Goal: Find specific page/section: Find specific page/section

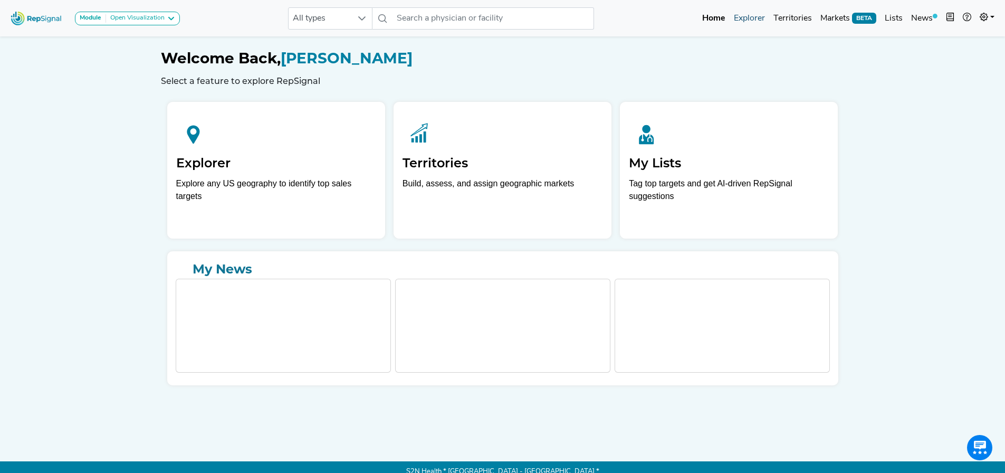
click at [740, 21] on link "Explorer" at bounding box center [750, 18] width 40 height 21
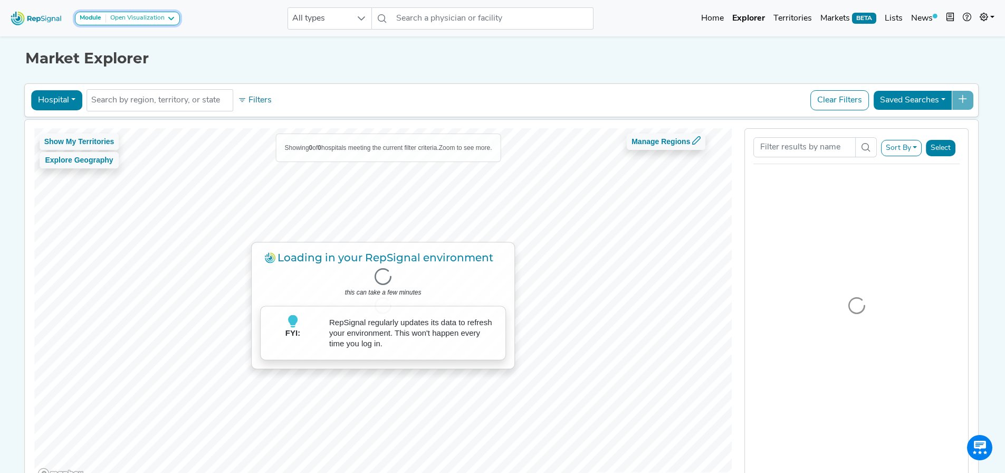
click at [138, 23] on button "Module Open Visualization" at bounding box center [127, 19] width 105 height 14
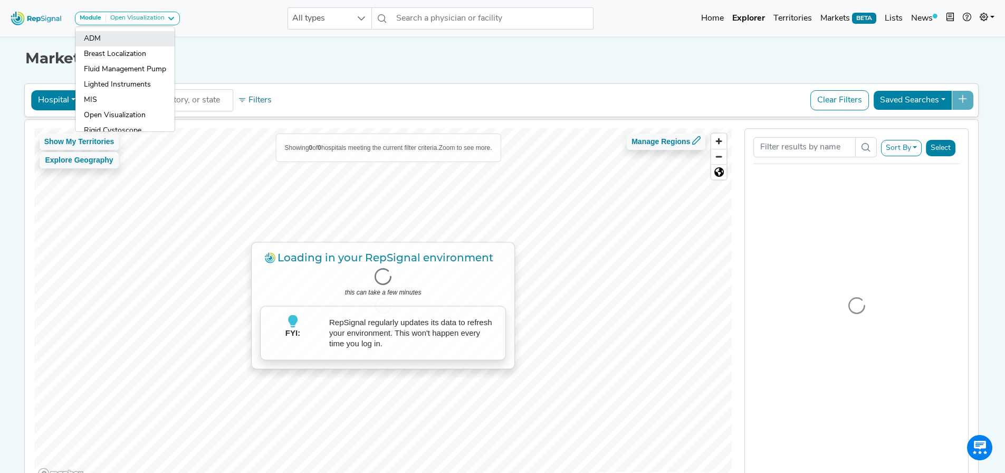
click at [111, 46] on link "ADM" at bounding box center [124, 53] width 99 height 15
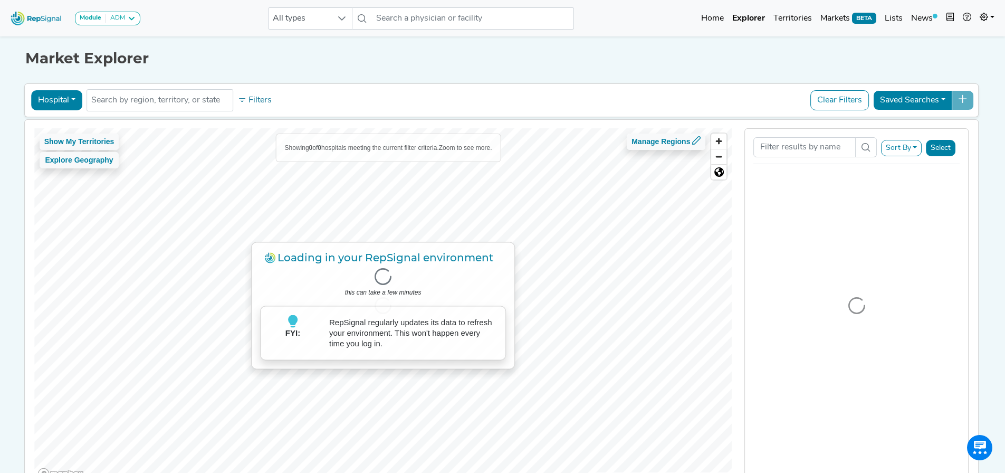
click at [71, 99] on button "Hospital" at bounding box center [56, 100] width 51 height 20
click at [71, 120] on link "Physician" at bounding box center [73, 124] width 83 height 17
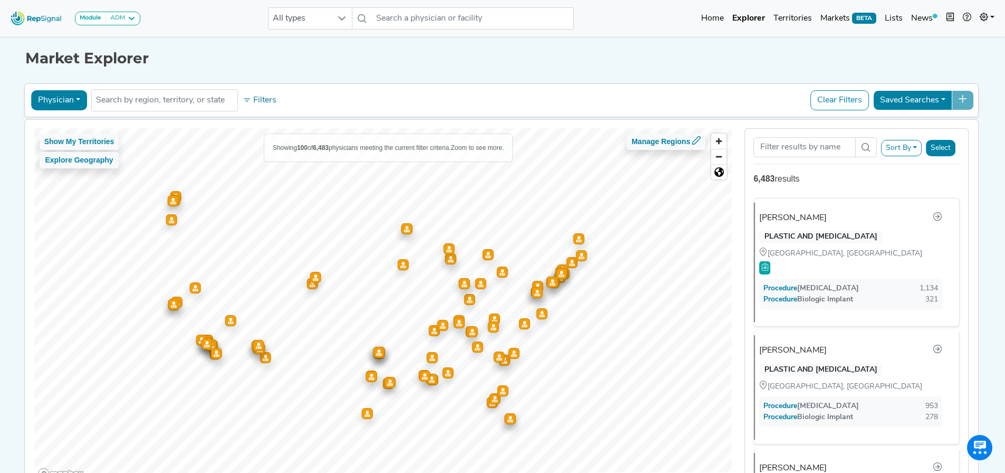
click at [901, 143] on button "Sort By" at bounding box center [901, 148] width 41 height 16
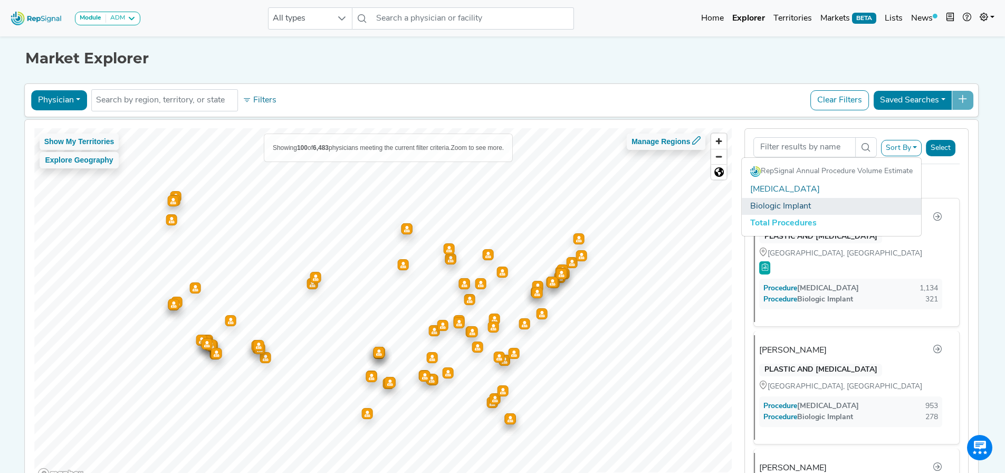
click at [819, 204] on link "Biologic Implant" at bounding box center [831, 206] width 179 height 17
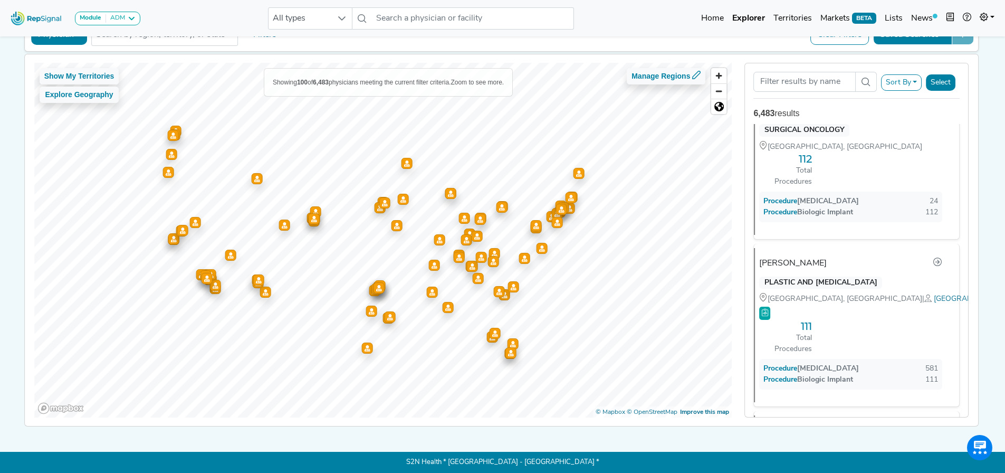
scroll to position [7966, 0]
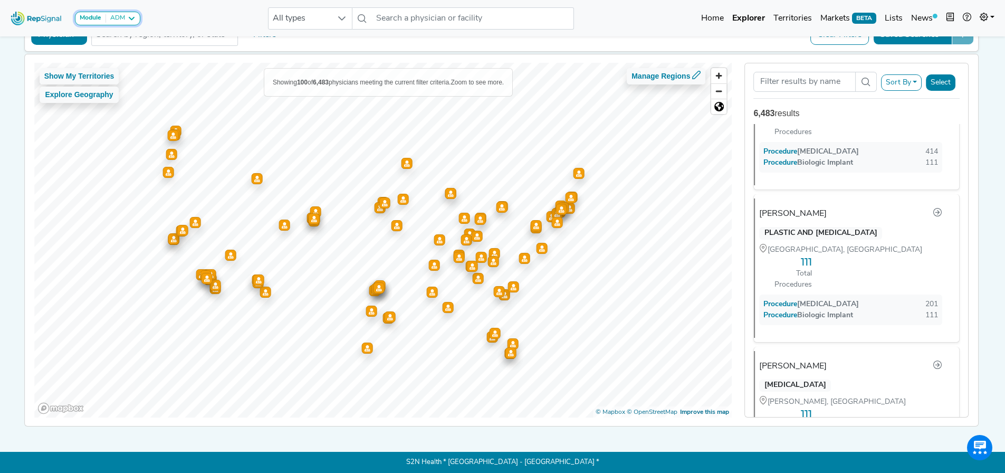
click at [109, 23] on button "Module ADM" at bounding box center [107, 19] width 65 height 14
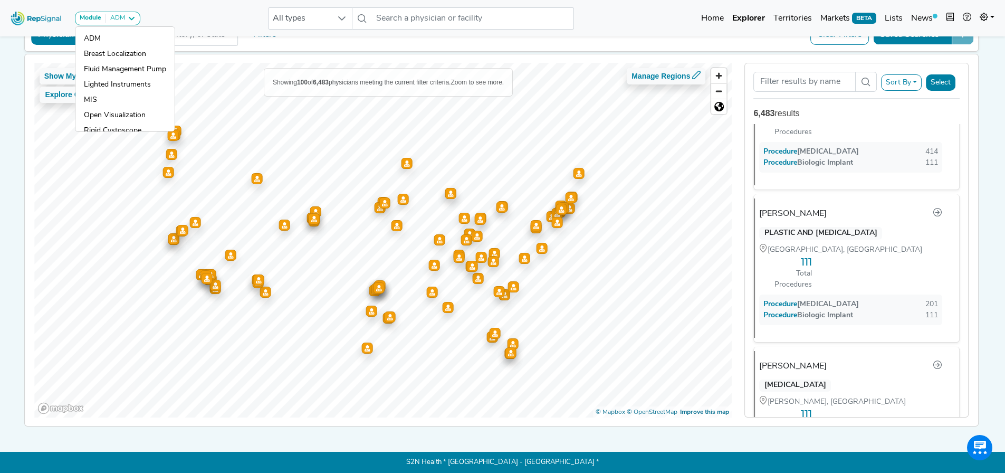
click at [186, 12] on div "Module ADM ADM Breast Localization Fluid Management Pump Lighted Instruments MI…" at bounding box center [502, 18] width 1005 height 28
click at [996, 13] on link at bounding box center [986, 18] width 23 height 21
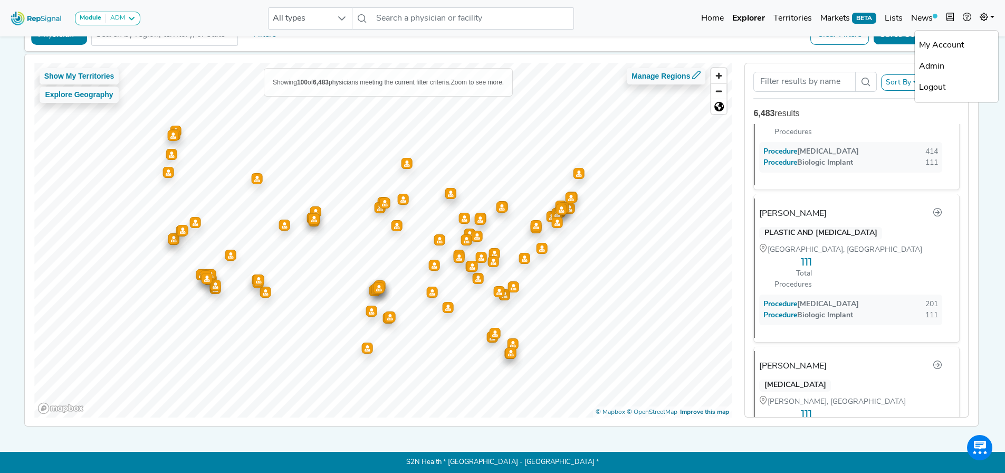
click at [959, 44] on link "My Account" at bounding box center [956, 45] width 83 height 21
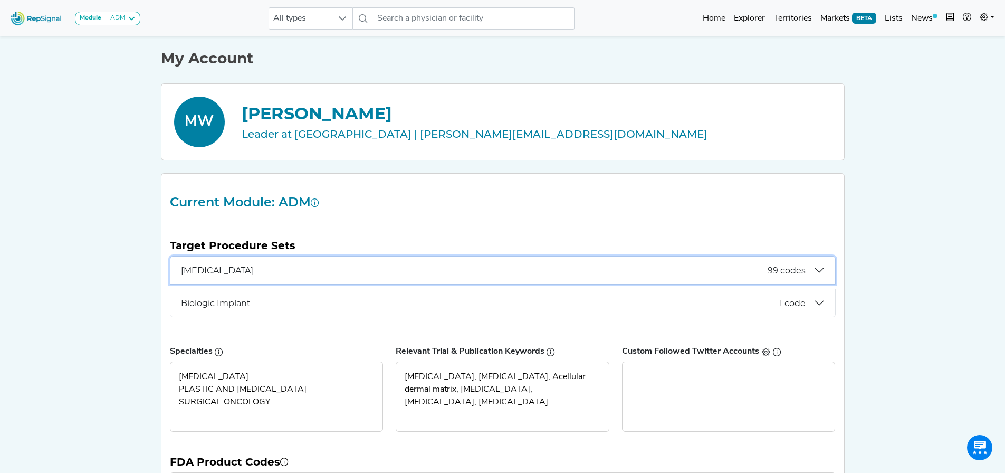
click at [318, 271] on span "[MEDICAL_DATA]" at bounding box center [474, 270] width 587 height 10
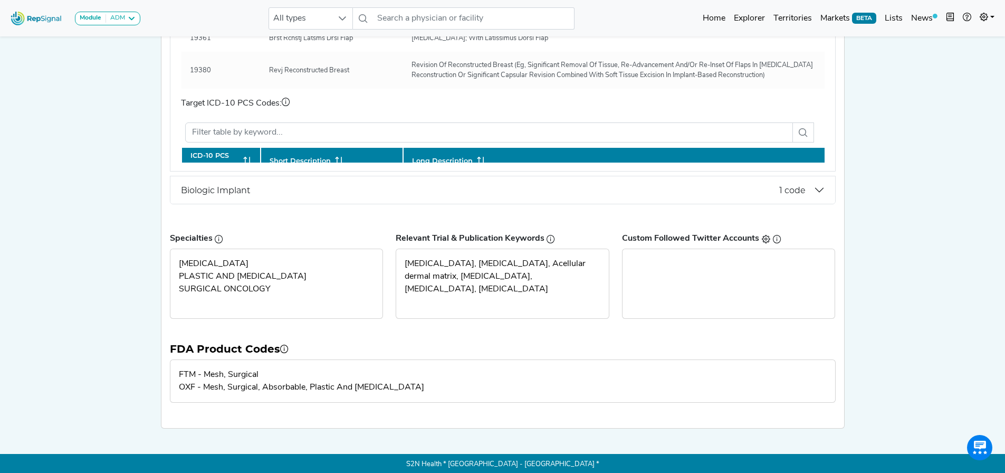
scroll to position [369, 0]
